Goal: Information Seeking & Learning: Learn about a topic

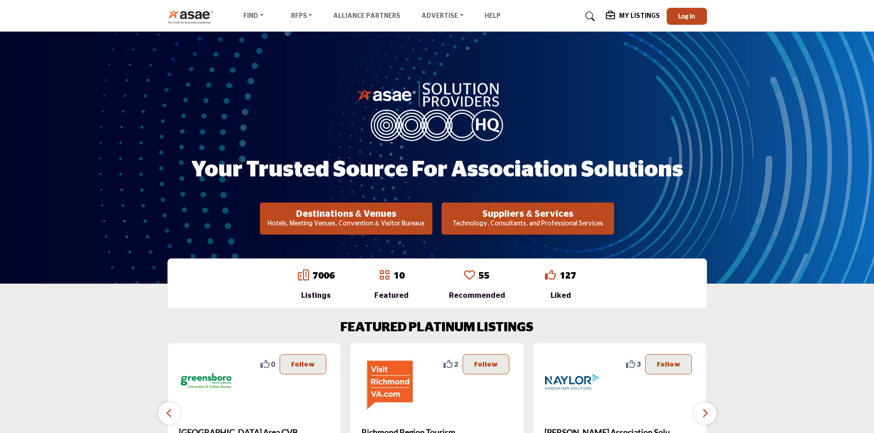
click at [495, 216] on h2 "Suppliers & Services" at bounding box center [527, 213] width 167 height 11
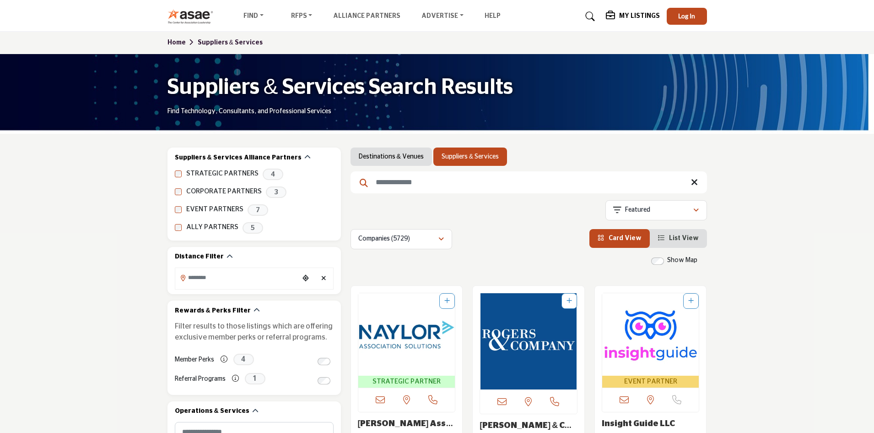
click at [417, 179] on input "Search Keyword" at bounding box center [529, 182] width 357 height 22
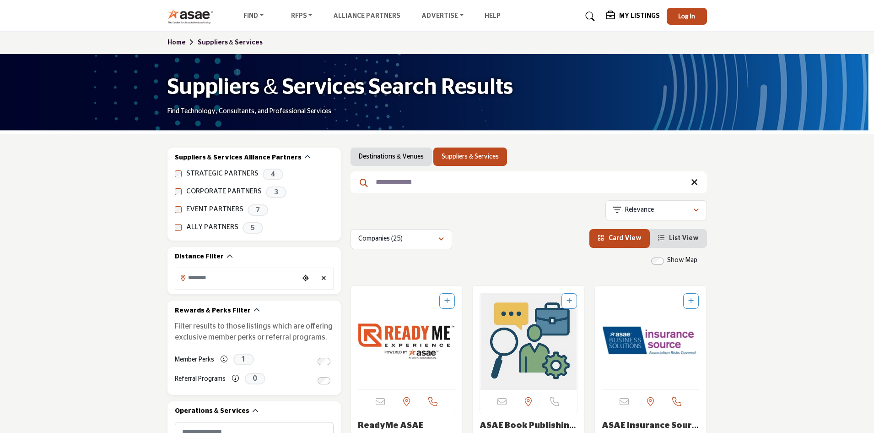
type input "**********"
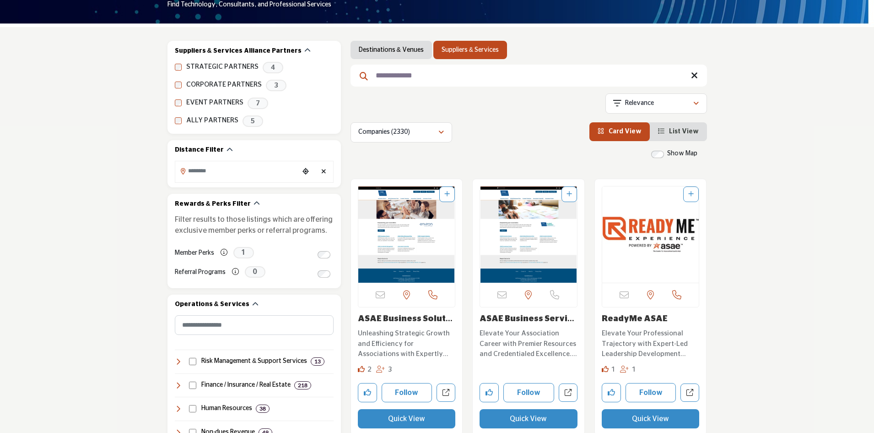
scroll to position [137, 0]
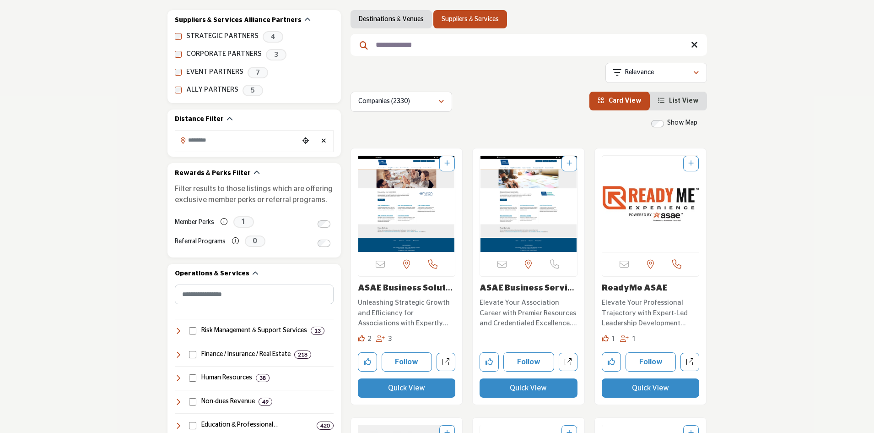
click at [401, 289] on link "ASAE Business Soluti..." at bounding box center [405, 293] width 95 height 18
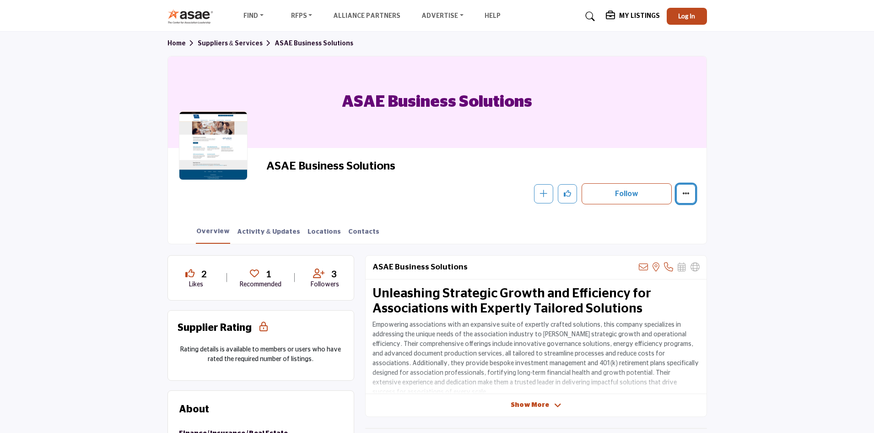
click at [687, 192] on icon "More details" at bounding box center [685, 192] width 7 height 7
